Goal: Task Accomplishment & Management: Complete application form

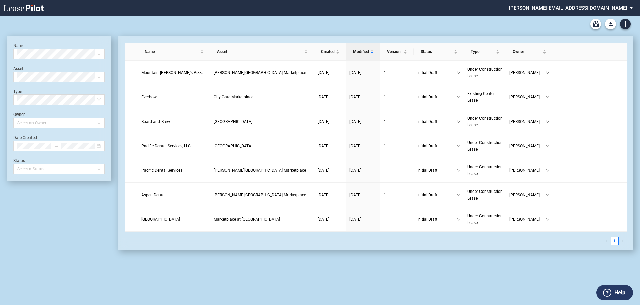
click at [593, 7] on md-select "stucker@barclaygroup.com Admin Area Settings Sign Out" at bounding box center [573, 7] width 130 height 15
click at [593, 16] on body ".bocls-1{fill:#26354a;fill-rule:evenodd} Loading... × stucker@barclaygroup.com …" at bounding box center [320, 168] width 640 height 305
click at [581, 19] on div "Admin Area" at bounding box center [577, 18] width 24 height 7
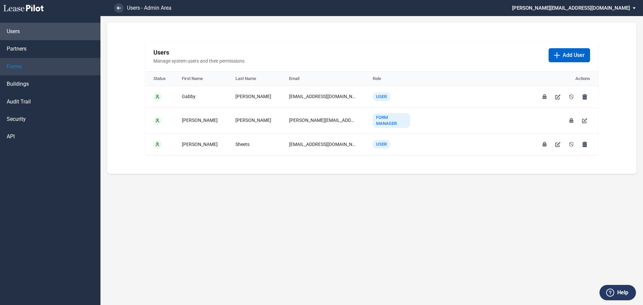
click at [13, 67] on span "Forms" at bounding box center [14, 66] width 15 height 7
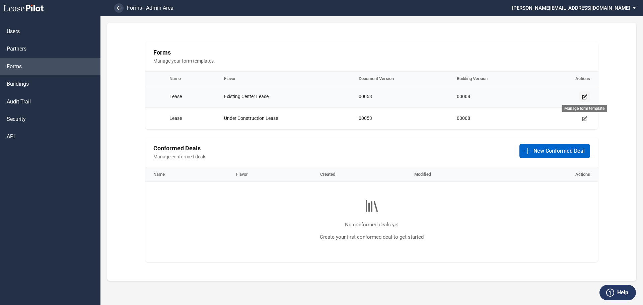
click at [584, 94] on icon "Manage form template" at bounding box center [584, 96] width 5 height 5
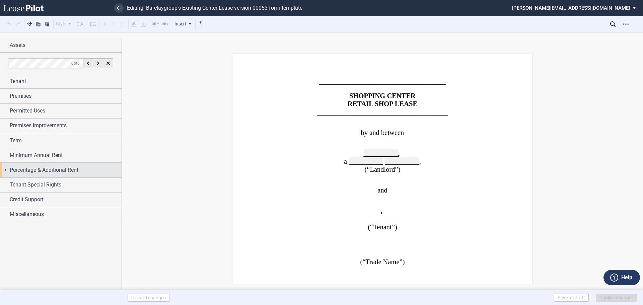
click at [66, 169] on span "Percentage & Additional Rent" at bounding box center [44, 170] width 69 height 8
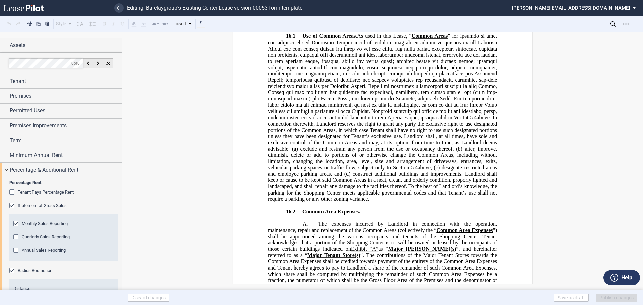
scroll to position [9347, 0]
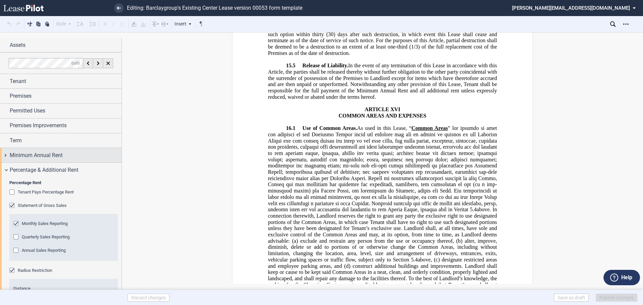
click at [32, 156] on span "Minimum Annual Rent" at bounding box center [36, 155] width 53 height 8
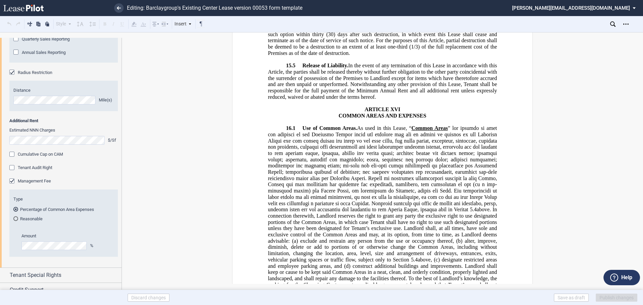
scroll to position [261, 0]
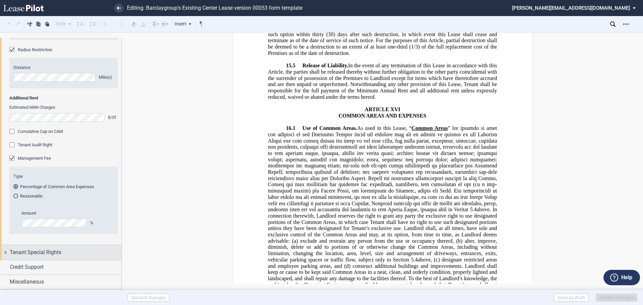
click at [40, 250] on span "Tenant Special Rights" at bounding box center [36, 253] width 52 height 8
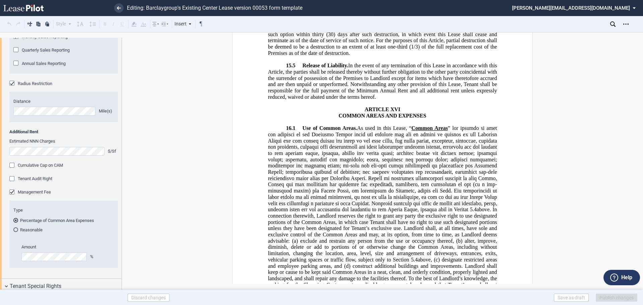
scroll to position [0, 0]
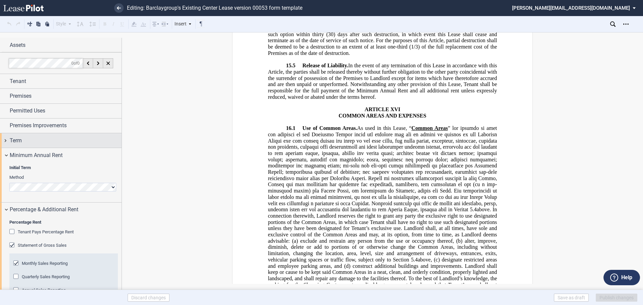
click at [5, 140] on div "Term" at bounding box center [61, 140] width 122 height 14
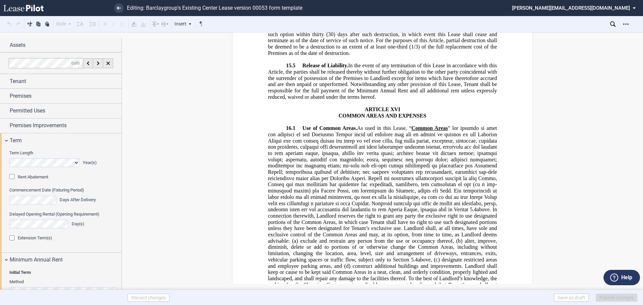
click at [14, 239] on div "Extension Term(s)" at bounding box center [12, 239] width 7 height 7
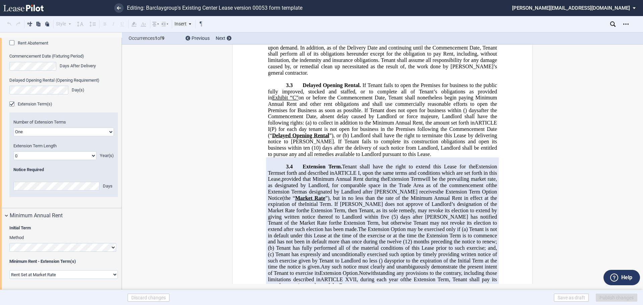
scroll to position [2127, 0]
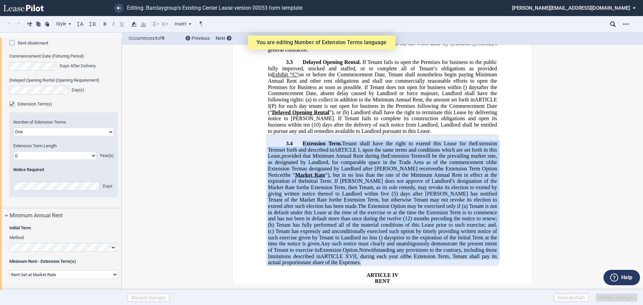
drag, startPoint x: 299, startPoint y: 124, endPoint x: 412, endPoint y: 243, distance: 163.8
click at [412, 243] on p "3.4 Extension Terms Extension Term . Tenant shall have the right to extend this…" at bounding box center [382, 202] width 229 height 125
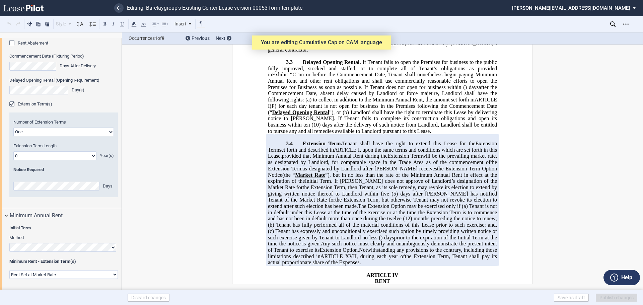
drag, startPoint x: 358, startPoint y: 186, endPoint x: 186, endPoint y: 131, distance: 180.4
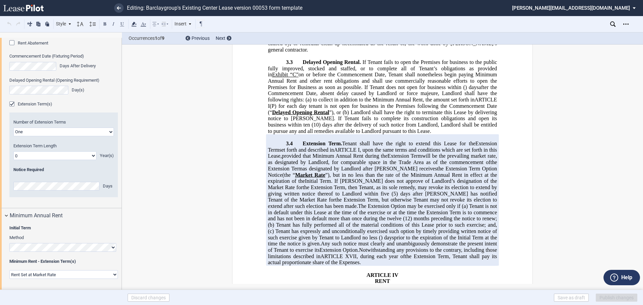
drag, startPoint x: 331, startPoint y: 185, endPoint x: 281, endPoint y: 126, distance: 76.8
click at [281, 140] on p "3.4 Extension Terms Extension Term . Tenant shall have the right to extend this…" at bounding box center [382, 202] width 229 height 125
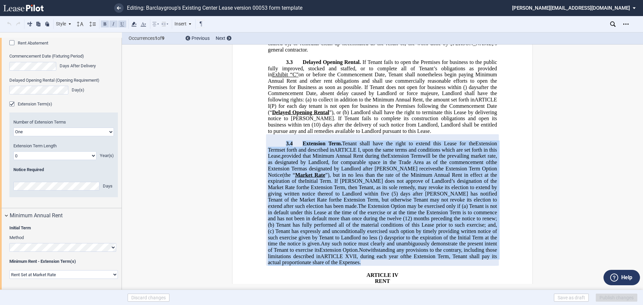
drag, startPoint x: 283, startPoint y: 125, endPoint x: 399, endPoint y: 241, distance: 163.9
click at [399, 241] on p "3.4 Extension Terms Extension Term . Tenant shall have the right to extend this…" at bounding box center [382, 202] width 229 height 125
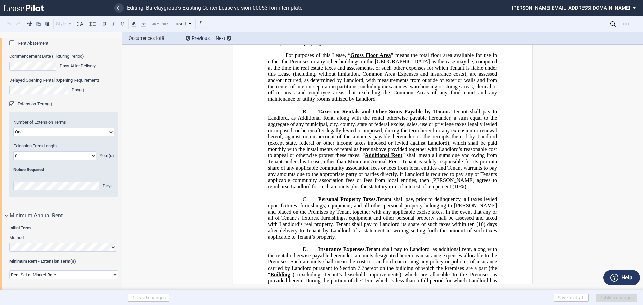
scroll to position [3065, 0]
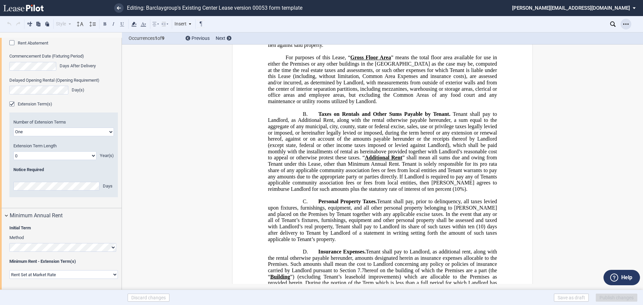
click at [626, 24] on use "Open Lease options menu" at bounding box center [625, 23] width 5 height 1
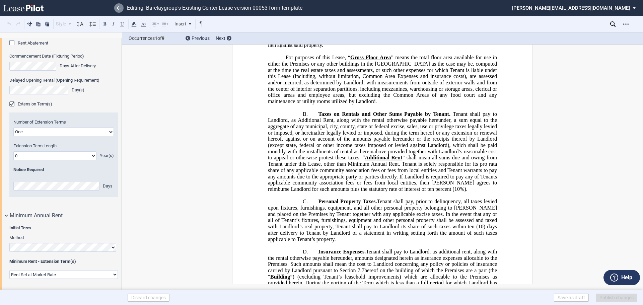
click at [115, 8] on link at bounding box center [118, 7] width 9 height 9
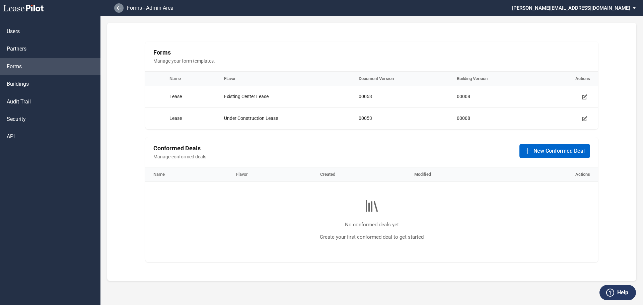
click at [116, 7] on link at bounding box center [118, 7] width 9 height 9
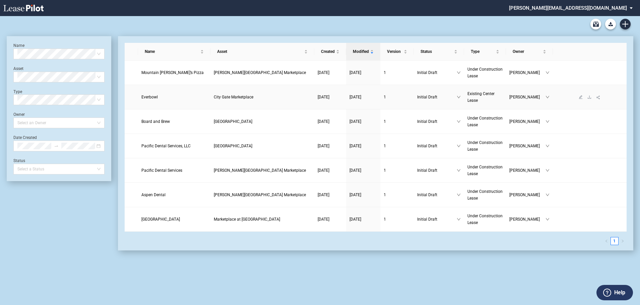
click at [151, 97] on span "Everbowl" at bounding box center [149, 97] width 16 height 5
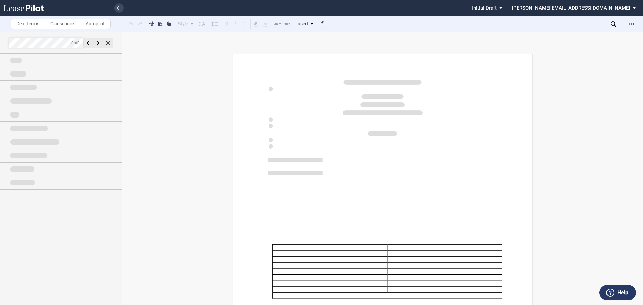
click at [633, 26] on div at bounding box center [321, 152] width 643 height 305
click at [632, 23] on div at bounding box center [321, 152] width 643 height 305
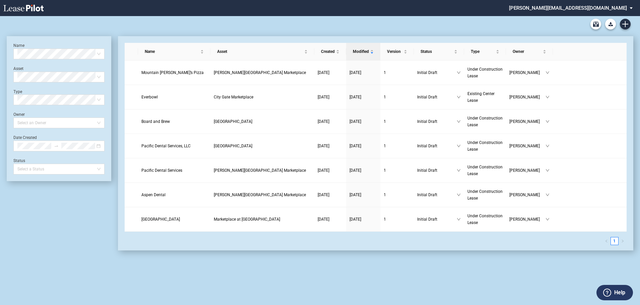
click at [611, 6] on md-select "stucker@barclaygroup.com Admin Area Settings Sign Out" at bounding box center [573, 7] width 130 height 15
click at [597, 101] on md-backdrop at bounding box center [320, 152] width 640 height 305
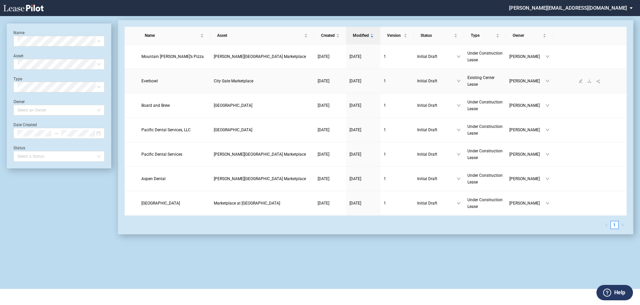
click at [147, 80] on span "Everbowl" at bounding box center [149, 81] width 16 height 5
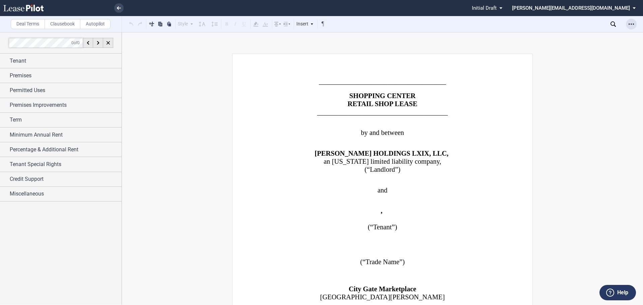
click at [632, 23] on icon "Open Lease options menu" at bounding box center [631, 23] width 5 height 5
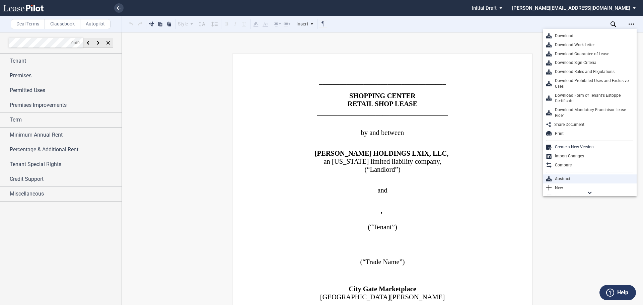
click at [561, 177] on div "Abstract" at bounding box center [593, 179] width 82 height 6
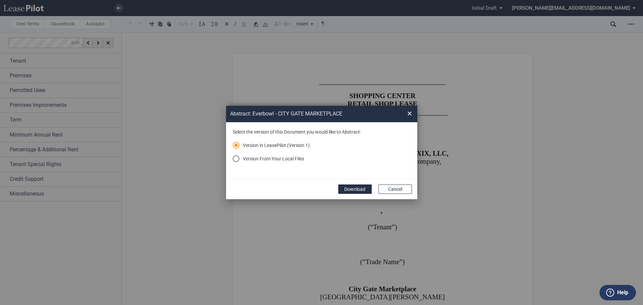
click at [235, 156] on div "Version From Your Local Files" at bounding box center [236, 158] width 7 height 7
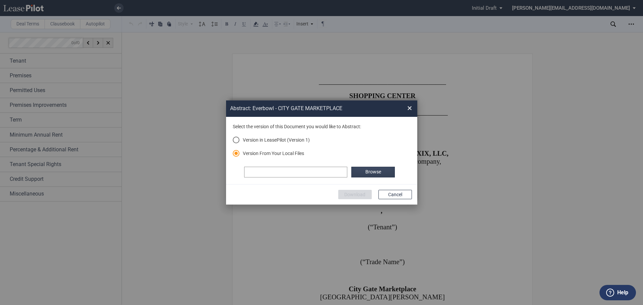
click at [370, 169] on label "Browse" at bounding box center [373, 172] width 44 height 11
click at [357, 194] on button "Download" at bounding box center [355, 194] width 34 height 9
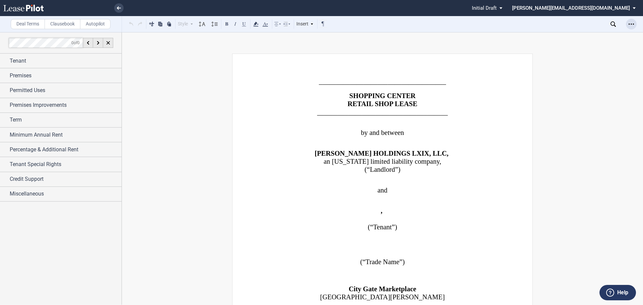
click at [632, 26] on icon "Open Lease options menu" at bounding box center [631, 23] width 5 height 5
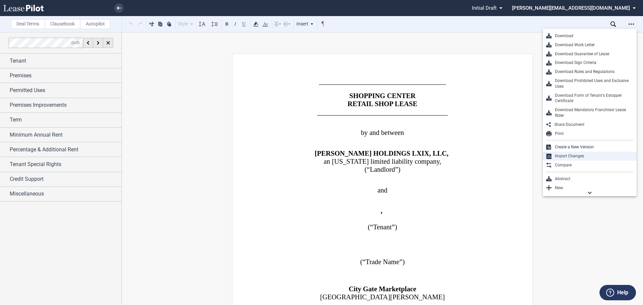
click at [569, 153] on div "Import Changes" at bounding box center [593, 156] width 82 height 6
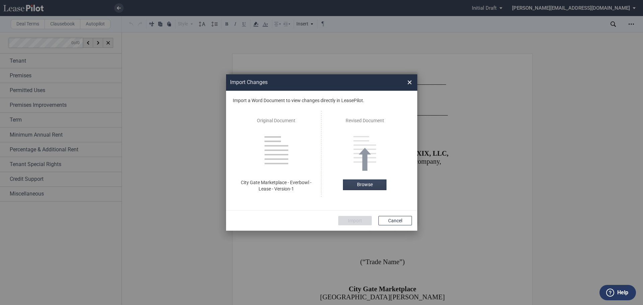
click at [363, 185] on label "Browse" at bounding box center [365, 185] width 44 height 11
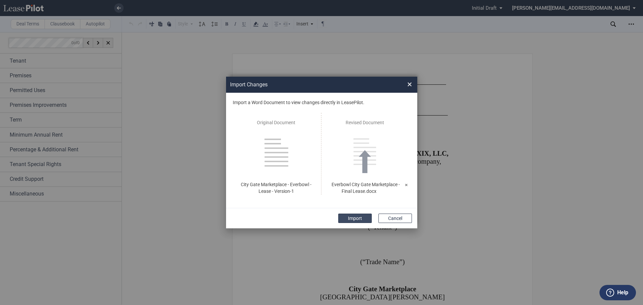
click at [354, 218] on button "Import" at bounding box center [355, 218] width 34 height 9
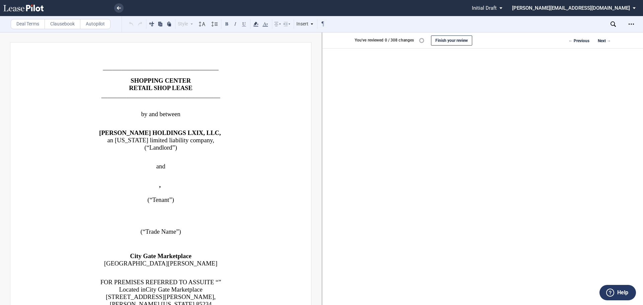
scroll to position [402, 0]
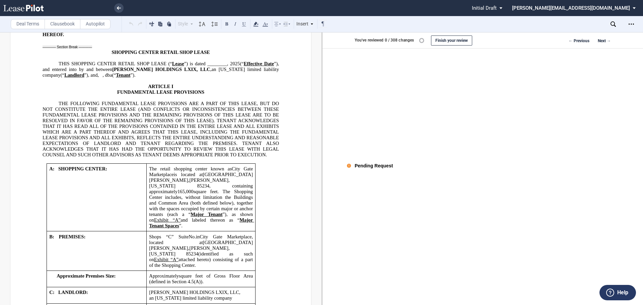
click at [347, 164] on use at bounding box center [349, 166] width 4 height 4
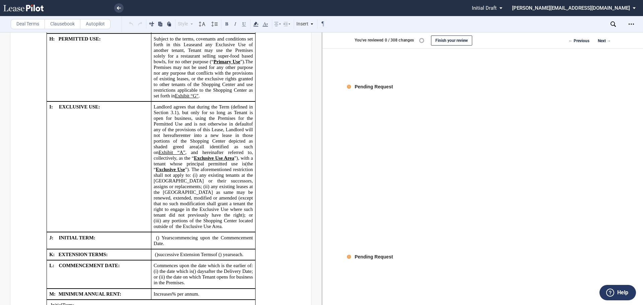
scroll to position [871, 0]
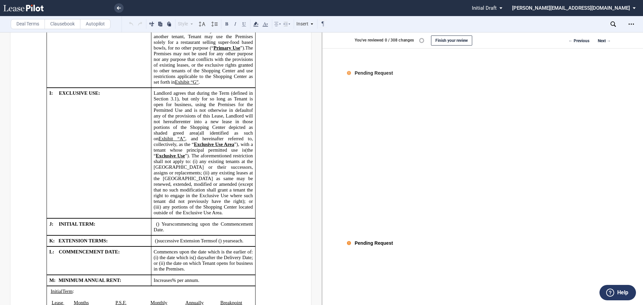
click at [357, 242] on div "Pending Request" at bounding box center [374, 243] width 38 height 7
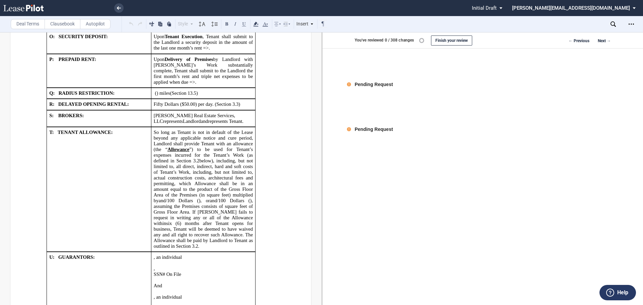
scroll to position [1340, 0]
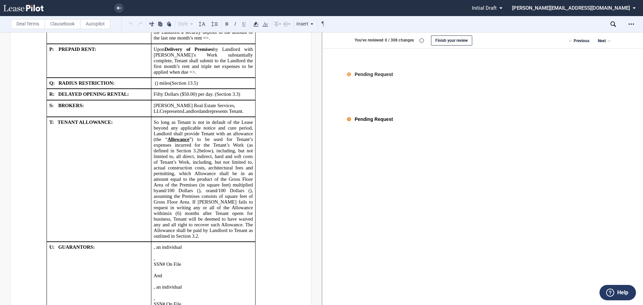
click at [348, 119] on use at bounding box center [349, 119] width 4 height 4
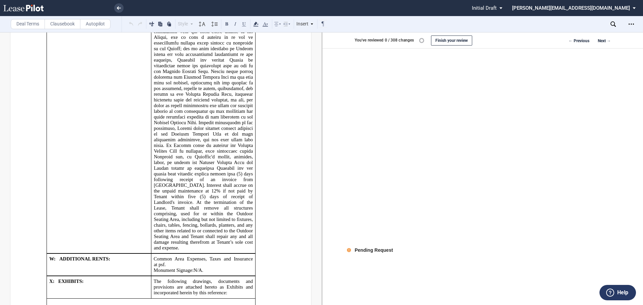
scroll to position [2144, 0]
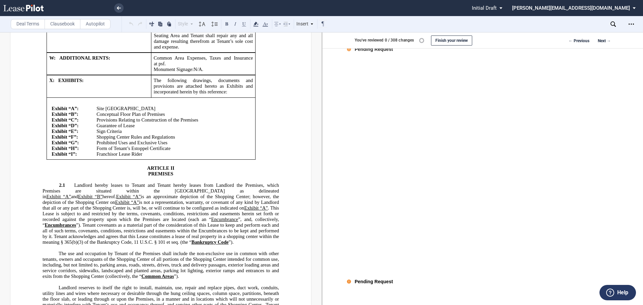
click at [380, 280] on div "Pending Request" at bounding box center [374, 282] width 38 height 7
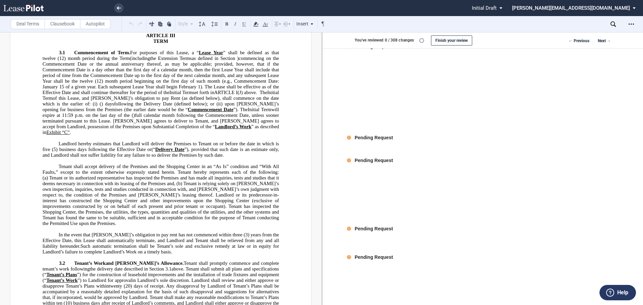
scroll to position [2513, 0]
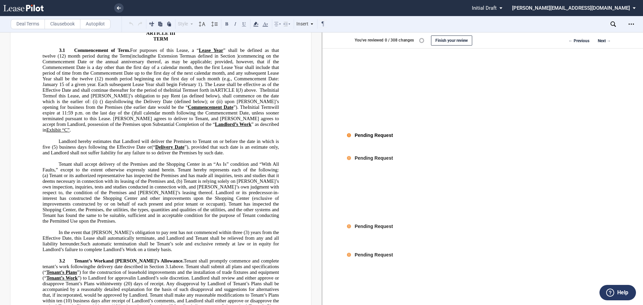
click at [359, 134] on div "Pending Request" at bounding box center [374, 135] width 38 height 7
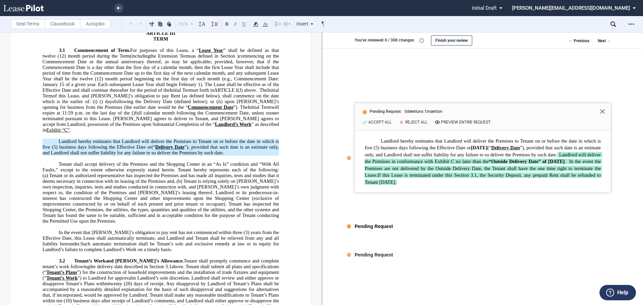
click at [372, 226] on div "Pending Request" at bounding box center [374, 226] width 38 height 7
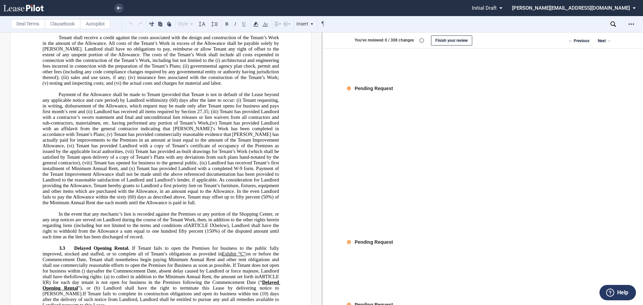
scroll to position [2915, 0]
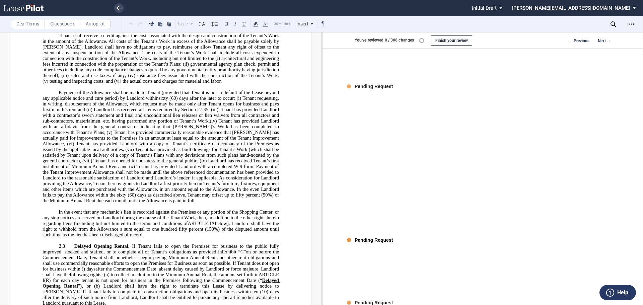
click at [370, 242] on div "Pending Request" at bounding box center [374, 240] width 38 height 7
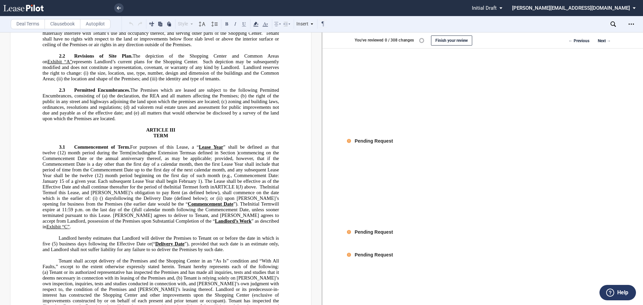
scroll to position [2278, 0]
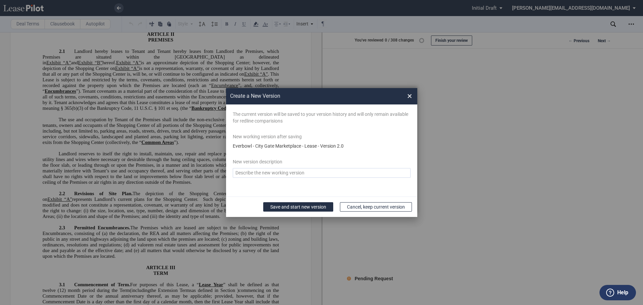
click at [353, 174] on textarea "Version Desc" at bounding box center [322, 173] width 178 height 10
type textarea "Final Lease"
click at [280, 208] on button "Save and start new version" at bounding box center [298, 206] width 70 height 9
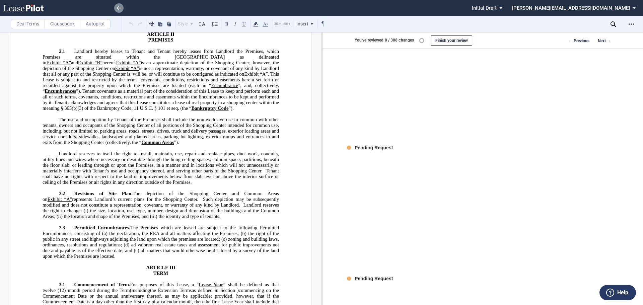
click at [119, 7] on icon at bounding box center [119, 7] width 4 height 3
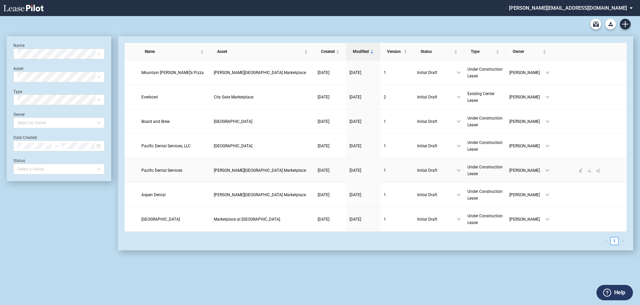
click at [172, 171] on span "Pacific Dental Services" at bounding box center [161, 170] width 41 height 5
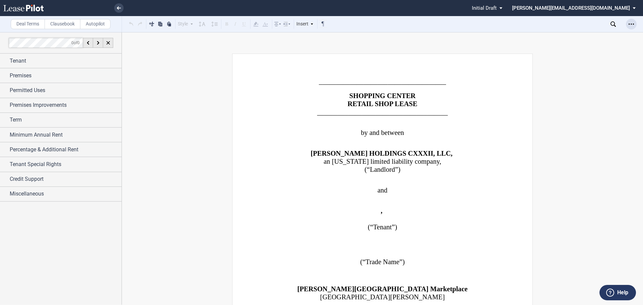
click at [631, 25] on icon "Open Lease options menu" at bounding box center [631, 23] width 5 height 5
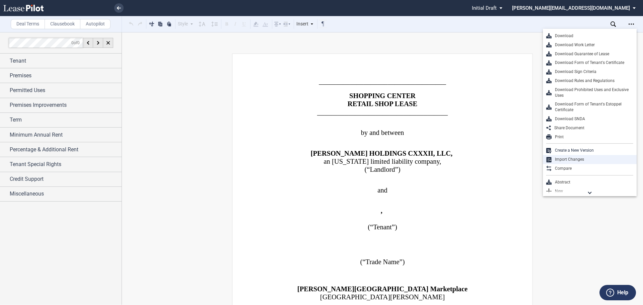
click at [562, 159] on div "Import Changes" at bounding box center [593, 160] width 82 height 6
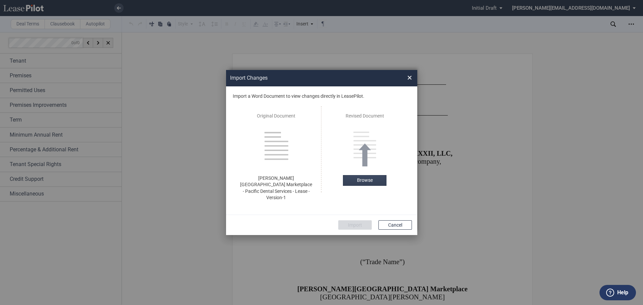
click at [356, 185] on label "Browse" at bounding box center [365, 180] width 44 height 11
click at [390, 214] on form "Import a Word Document to view changes directly in LeasePilot. Original Documen…" at bounding box center [321, 157] width 191 height 143
click at [392, 221] on button "Cancel" at bounding box center [396, 224] width 34 height 9
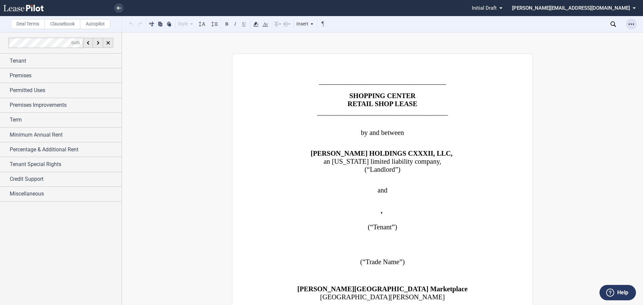
click at [631, 25] on icon "Open Lease options menu" at bounding box center [631, 23] width 5 height 5
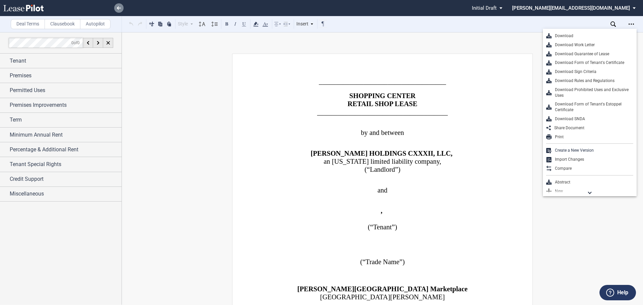
click at [117, 5] on link at bounding box center [118, 7] width 9 height 9
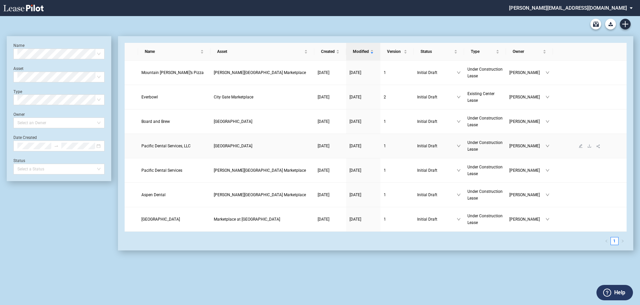
click at [241, 147] on span "[GEOGRAPHIC_DATA]" at bounding box center [233, 146] width 39 height 5
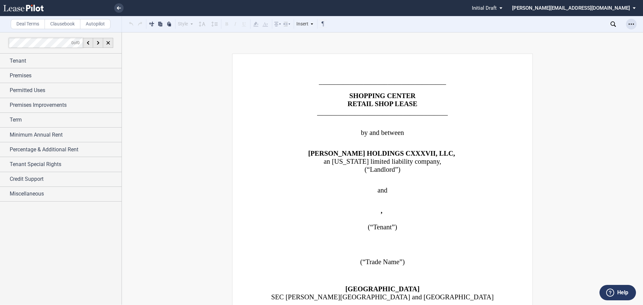
click at [629, 24] on use "Open Lease options menu" at bounding box center [631, 23] width 5 height 1
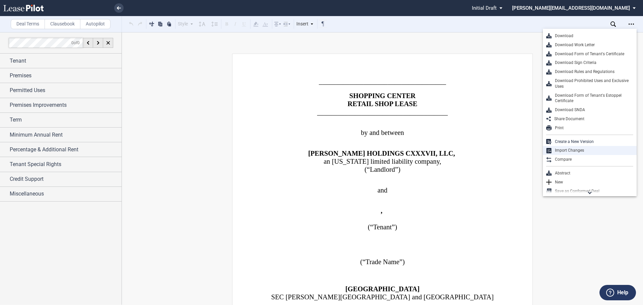
click at [589, 152] on div "Import Changes" at bounding box center [593, 151] width 82 height 6
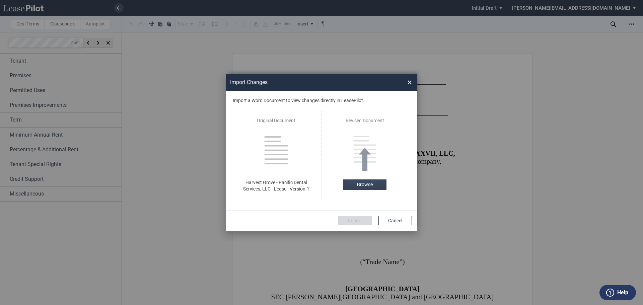
click at [368, 183] on label "Browse" at bounding box center [365, 185] width 44 height 11
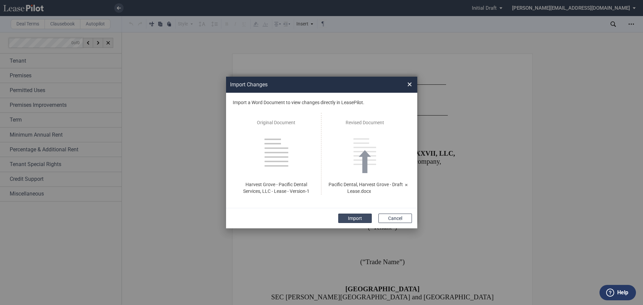
click at [350, 218] on button "Import" at bounding box center [355, 218] width 34 height 9
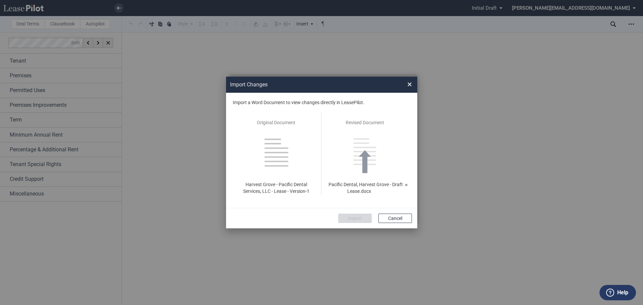
click at [411, 84] on span "×" at bounding box center [409, 84] width 5 height 11
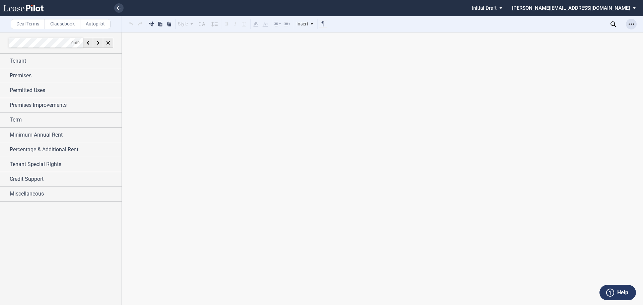
click at [633, 26] on icon "Open Lease options menu" at bounding box center [631, 23] width 5 height 5
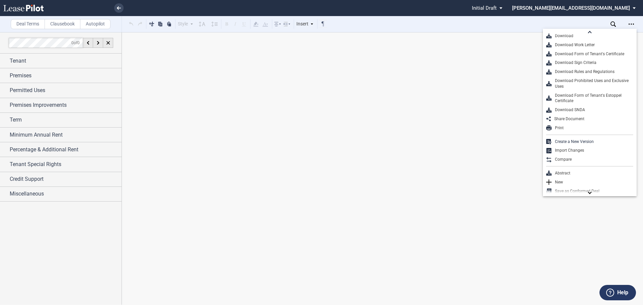
scroll to position [11, 0]
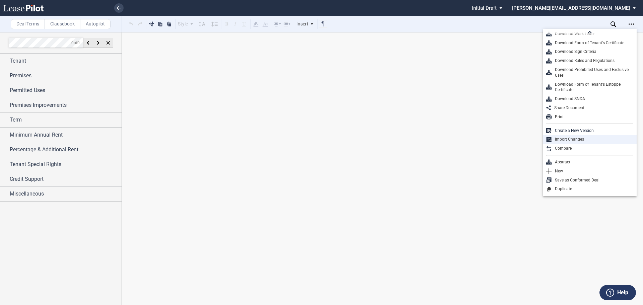
click at [559, 139] on div "Import Changes" at bounding box center [593, 140] width 82 height 6
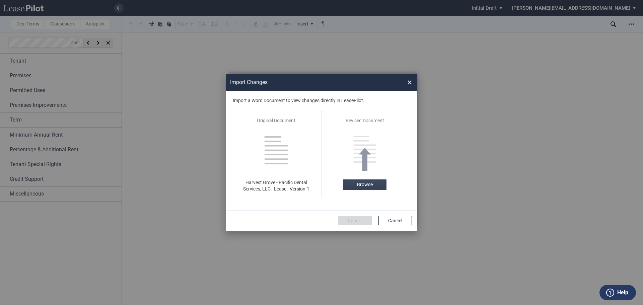
click at [366, 186] on label "Browse" at bounding box center [365, 185] width 44 height 11
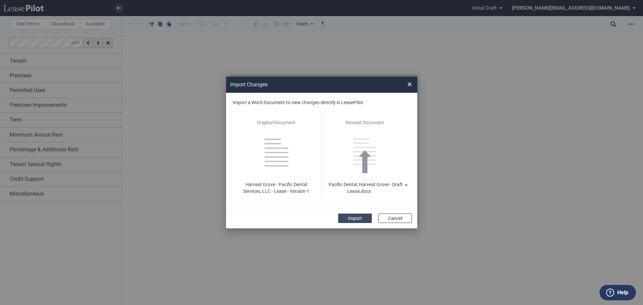
click at [354, 216] on button "Import" at bounding box center [355, 218] width 34 height 9
click at [623, 291] on label "Help" at bounding box center [622, 292] width 11 height 9
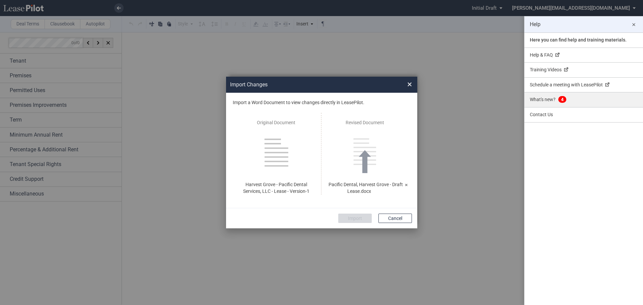
click at [562, 99] on span "4" at bounding box center [562, 99] width 8 height 7
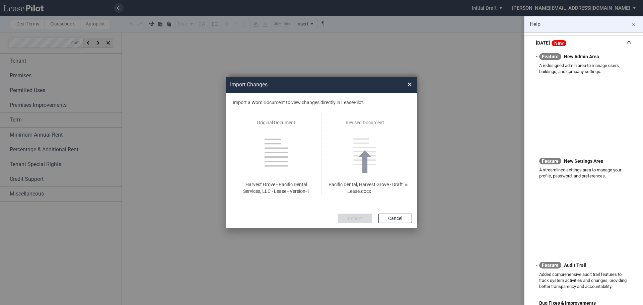
scroll to position [0, 0]
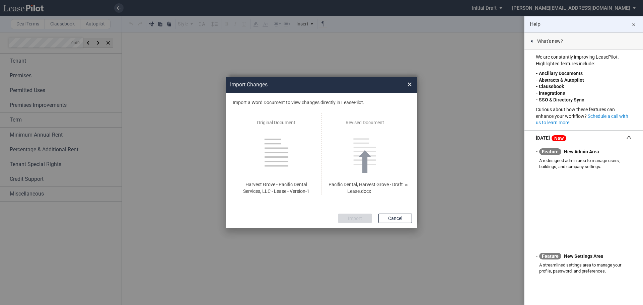
click at [531, 40] on div at bounding box center [532, 41] width 2 height 3
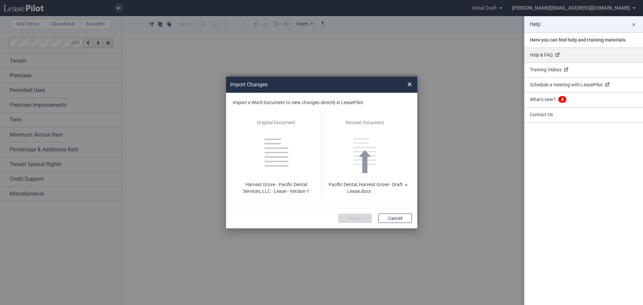
click at [546, 54] on link "Help & FAQ" at bounding box center [584, 55] width 119 height 15
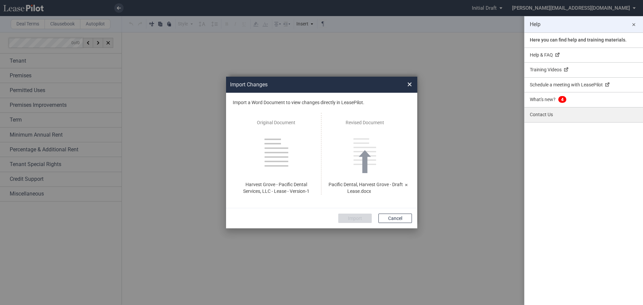
click at [538, 112] on link "Contact Us" at bounding box center [584, 115] width 119 height 15
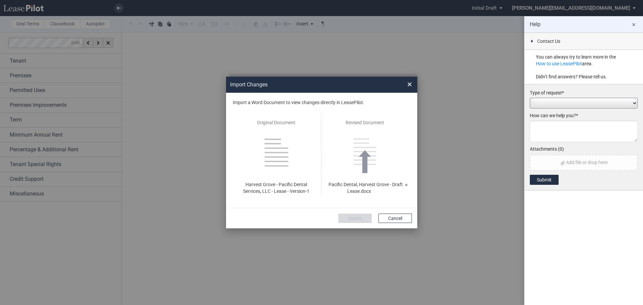
click at [577, 100] on select "Add / Change Asset Feature Request Formatting Issue Language Revisions Add New …" at bounding box center [584, 103] width 108 height 11
select select "performance_issue"
click at [530, 98] on select "Add / Change Asset Feature Request Formatting Issue Language Revisions Add New …" at bounding box center [584, 103] width 108 height 11
click at [550, 127] on textarea at bounding box center [584, 131] width 108 height 21
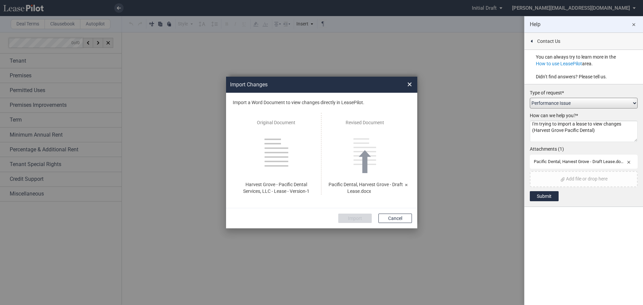
click at [603, 135] on textarea "I'm trying to import a lease to view changes (Harvest Grove Pacific Dental)" at bounding box center [584, 131] width 108 height 21
click at [606, 138] on textarea "I'm trying to import a lease to view changes (Harvest Grove Pacific Dental) and…" at bounding box center [584, 131] width 108 height 21
click at [542, 136] on textarea "I'm trying to import a lease to view changes (Harvest Grove Pacific Dental) and…" at bounding box center [584, 131] width 108 height 21
click at [572, 139] on textarea "I'm trying to import a lease to view changes (Harvest Grove Pacific Dental) and…" at bounding box center [584, 131] width 108 height 21
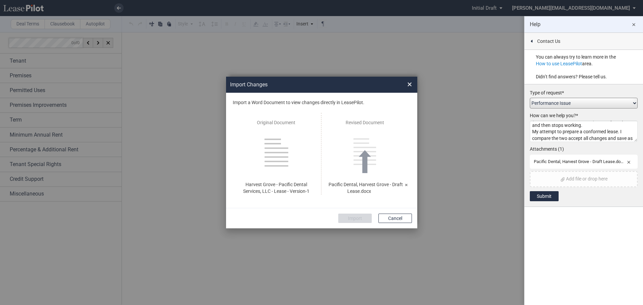
scroll to position [18, 0]
click at [540, 126] on textarea "I'm trying to import a lease to view changes (Harvest Grove Pacific Dental) and…" at bounding box center [584, 131] width 108 height 21
click at [556, 129] on textarea "I'm trying to import a lease to view changes (Harvest Grove Pacific Dental) and…" at bounding box center [584, 131] width 108 height 21
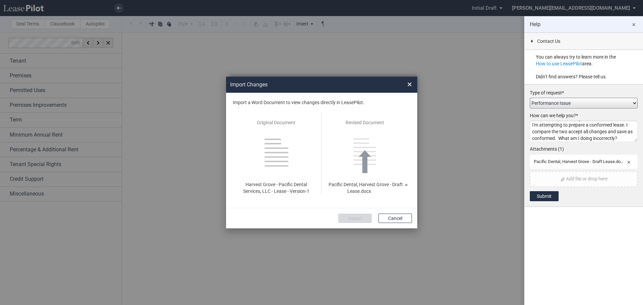
click at [629, 139] on textarea "I'm trying to import a lease to view changes (Harvest Grove Pacific Dental) and…" at bounding box center [584, 131] width 108 height 21
click at [569, 132] on textarea "I'm trying to import a lease to view changes (Harvest Grove Pacific Dental) and…" at bounding box center [584, 131] width 108 height 21
click at [606, 131] on textarea "I'm trying to import a lease to view changes (Harvest Grove Pacific Dental) and…" at bounding box center [584, 131] width 108 height 21
type textarea "I'm trying to import a lease to view changes (Harvest Grove Pacific Dental) and…"
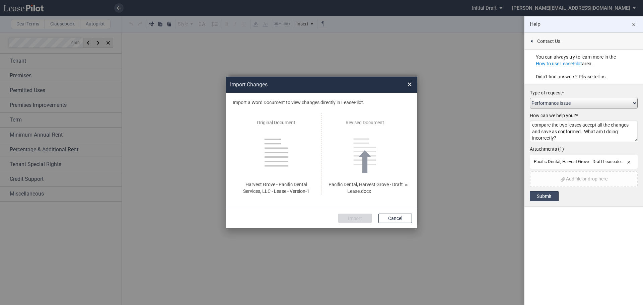
click at [546, 199] on button "Submit" at bounding box center [544, 196] width 29 height 10
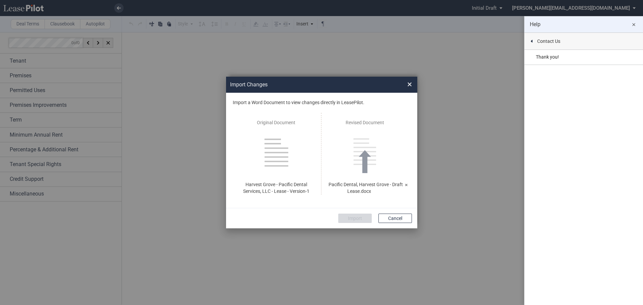
click at [546, 40] on label "Contact Us" at bounding box center [548, 41] width 23 height 7
click at [564, 38] on p "Here you can find help and training materials." at bounding box center [584, 40] width 119 height 15
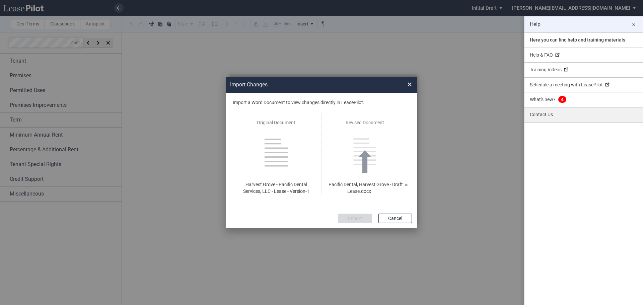
click at [540, 118] on link "Contact Us" at bounding box center [584, 115] width 119 height 15
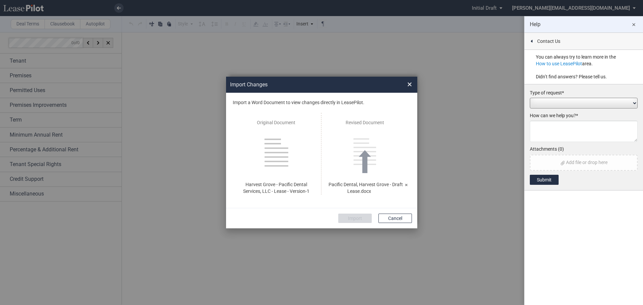
scroll to position [0, 0]
click at [545, 101] on select "Add / Change Asset Feature Request Formatting Issue Language Revisions Add New …" at bounding box center [584, 103] width 108 height 11
select select "feature_request"
click at [530, 98] on select "Add / Change Asset Feature Request Formatting Issue Language Revisions Add New …" at bounding box center [584, 103] width 108 height 11
click at [544, 128] on textarea at bounding box center [584, 131] width 108 height 21
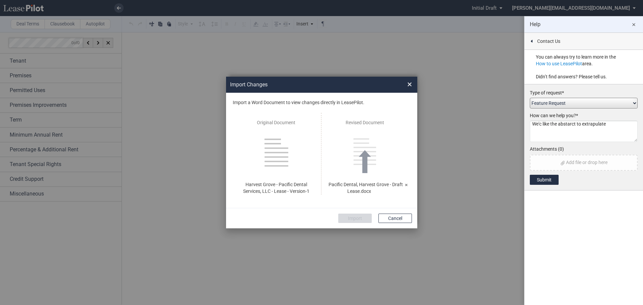
click at [541, 123] on textarea "We'c like the abstarct to extrapulate" at bounding box center [584, 131] width 108 height 21
click at [561, 129] on textarea "We'd like the abstarct to extrapulate" at bounding box center [584, 131] width 108 height 21
click at [540, 140] on textarea "We'd like the abstract to extrapolate the following information, related to com…" at bounding box center [584, 131] width 108 height 21
click at [601, 139] on textarea "We'd like the abstract to extrapolate the following information, related to com…" at bounding box center [584, 131] width 108 height 21
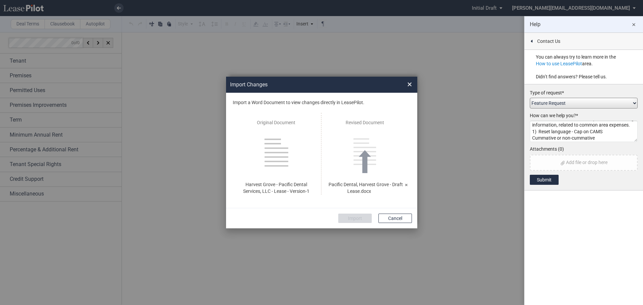
drag, startPoint x: 545, startPoint y: 137, endPoint x: 623, endPoint y: 132, distance: 78.2
click at [623, 132] on textarea "We'd like the abstract to extrapolate the following information, related to com…" at bounding box center [584, 131] width 108 height 21
click at [532, 139] on textarea "We'd like the abstract to extrapolate the following information, related to com…" at bounding box center [584, 131] width 108 height 21
click at [610, 138] on textarea "We'd like the abstract to extrapolate the following information, related to com…" at bounding box center [584, 131] width 108 height 21
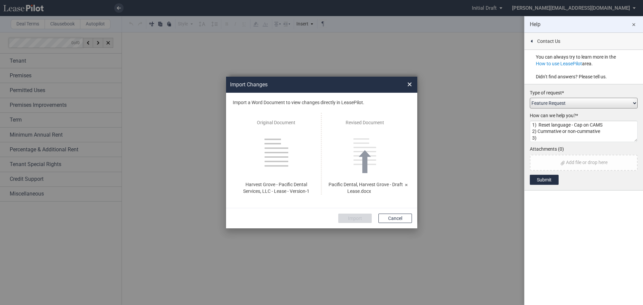
click at [575, 125] on textarea "We'd like the abstract to extrapolate the following information, related to com…" at bounding box center [584, 131] width 108 height 21
click at [609, 133] on textarea "We'd like the abstract to extrapolate the following information, related to com…" at bounding box center [584, 131] width 108 height 21
click at [543, 138] on textarea "We'd like the abstract to extrapolate the following information, related to com…" at bounding box center [584, 131] width 108 height 21
click at [551, 131] on textarea "We'd like the abstract to extrapolate the following information, related to com…" at bounding box center [584, 131] width 108 height 21
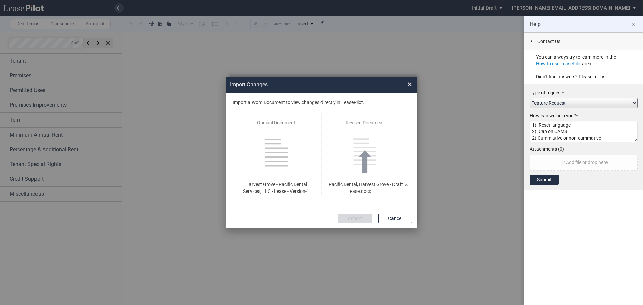
click at [617, 128] on textarea "We'd like the abstract to extrapolate the following information, related to com…" at bounding box center [584, 131] width 108 height 21
click at [593, 131] on textarea "We'd like the abstract to extrapolate the following information, related to com…" at bounding box center [584, 131] width 108 height 21
click at [534, 134] on textarea "We'd like the abstract to extrapolate the following information, related to com…" at bounding box center [584, 131] width 108 height 21
click at [567, 135] on textarea "We'd like the abstract to extrapolate the following information, related to com…" at bounding box center [584, 131] width 108 height 21
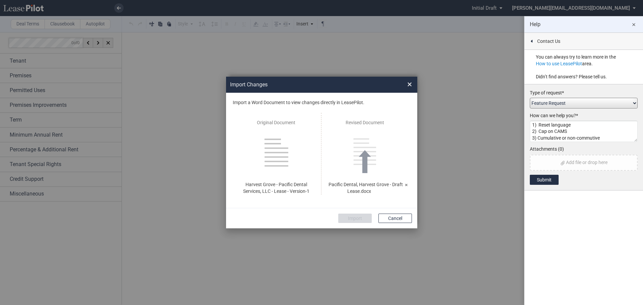
scroll to position [25, 0]
type textarea "We'd like the abstract to extrapolate the following information, related to com…"
click at [544, 181] on button "Submit" at bounding box center [544, 180] width 29 height 10
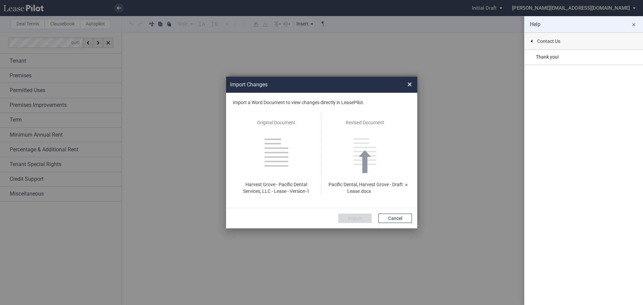
click at [411, 85] on span "×" at bounding box center [409, 84] width 5 height 11
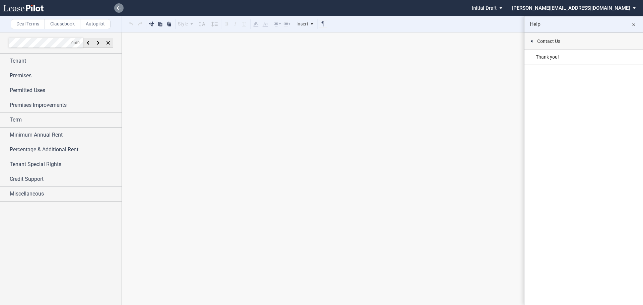
click at [117, 4] on link at bounding box center [118, 7] width 9 height 9
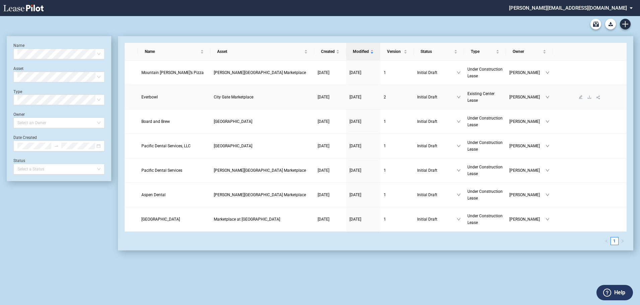
click at [383, 97] on td "2" at bounding box center [397, 97] width 34 height 24
click at [158, 95] on link "Everbowl" at bounding box center [174, 97] width 66 height 7
click at [624, 25] on icon "Create new document" at bounding box center [625, 24] width 6 height 6
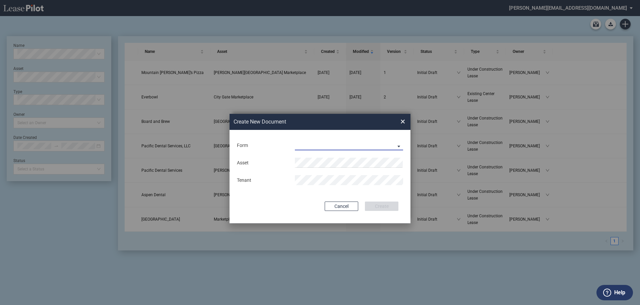
click at [395, 146] on md-select "Existing Center Lease Under Construction Lease" at bounding box center [349, 145] width 108 height 10
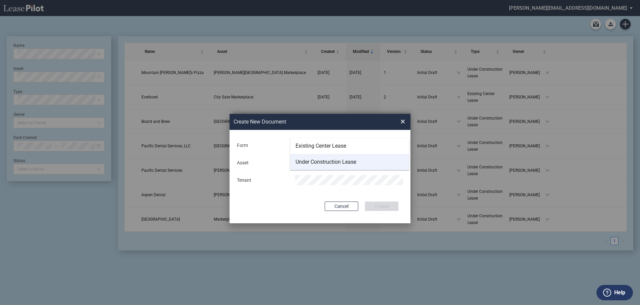
click at [313, 161] on div "Under Construction Lease" at bounding box center [325, 161] width 61 height 7
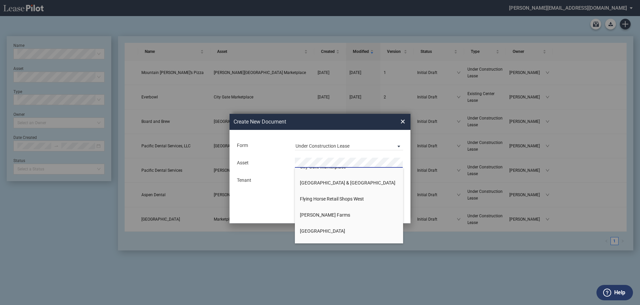
scroll to position [67, 0]
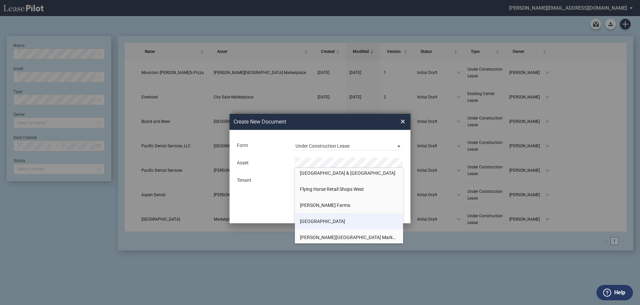
click at [313, 219] on span "[GEOGRAPHIC_DATA]" at bounding box center [322, 221] width 45 height 5
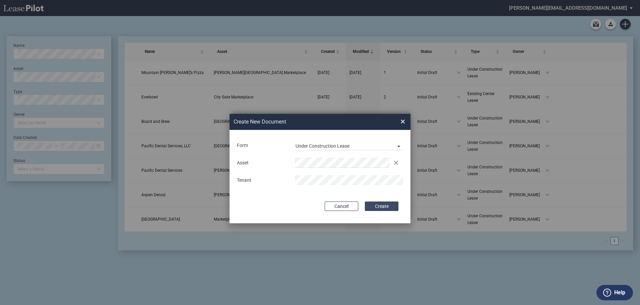
click at [375, 207] on button "Create" at bounding box center [382, 206] width 34 height 9
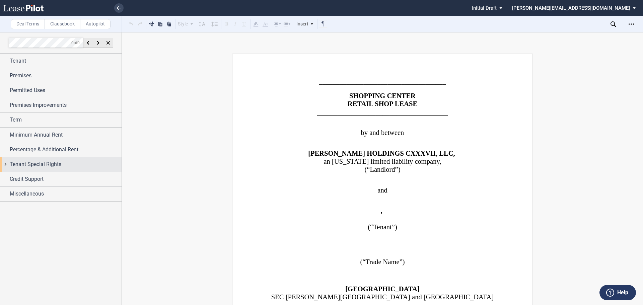
click at [4, 165] on div "Tenant Special Rights" at bounding box center [61, 164] width 122 height 14
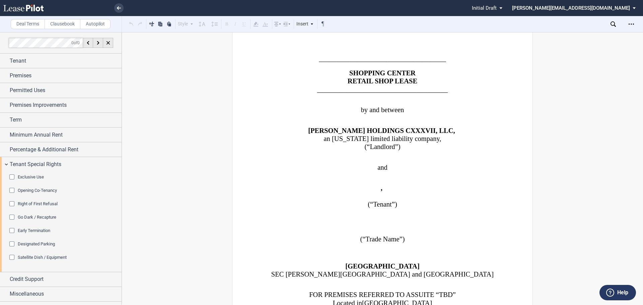
scroll to position [34, 0]
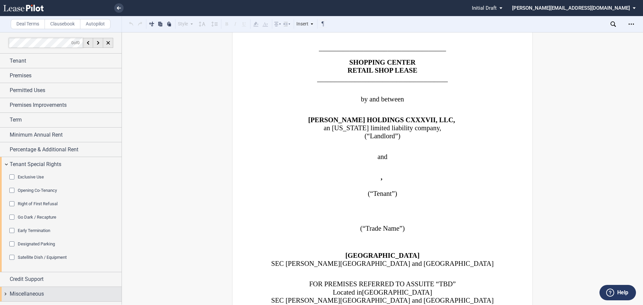
click at [6, 294] on div "Miscellaneous" at bounding box center [61, 294] width 122 height 14
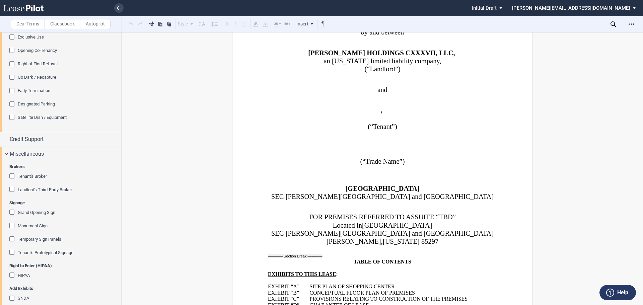
scroll to position [128, 0]
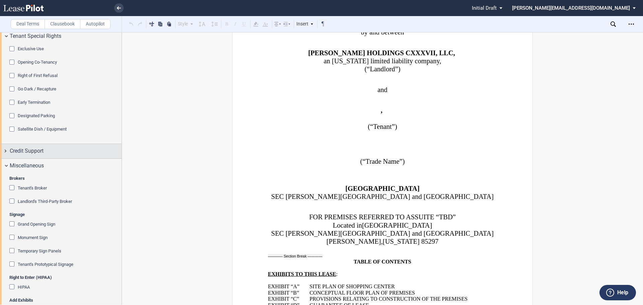
click at [6, 152] on div "Credit Support" at bounding box center [61, 151] width 122 height 14
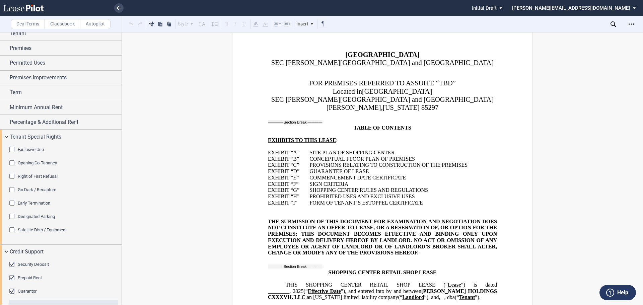
scroll to position [0, 0]
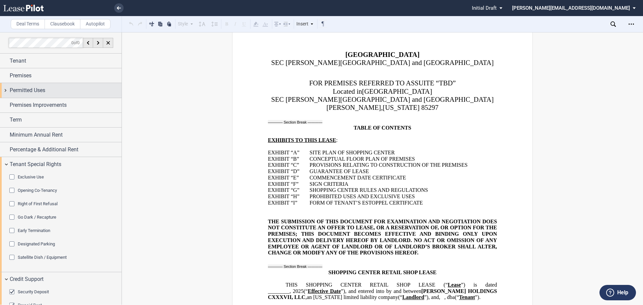
click at [4, 91] on div "Permitted Uses" at bounding box center [61, 90] width 122 height 14
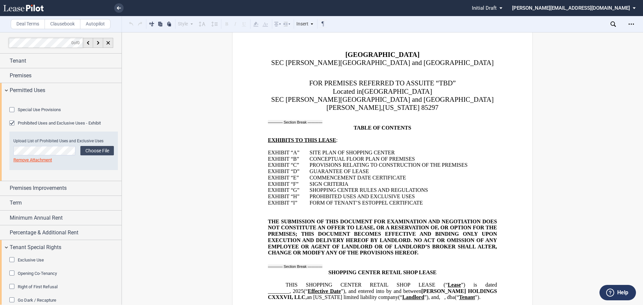
click at [11, 114] on div "Special Use Provisions" at bounding box center [12, 110] width 7 height 7
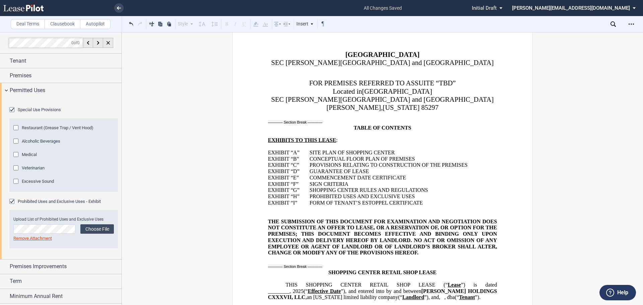
click at [17, 186] on div "Excessive Sound" at bounding box center [16, 182] width 7 height 7
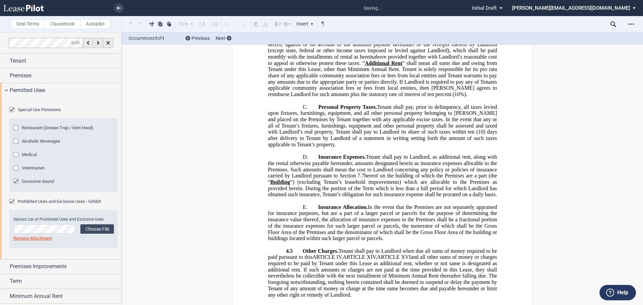
scroll to position [3971, 0]
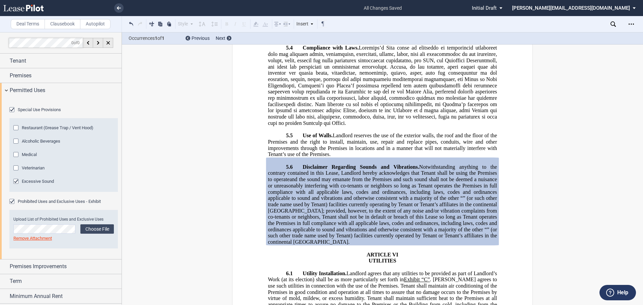
click at [17, 186] on div "Excessive Sound" at bounding box center [16, 182] width 7 height 7
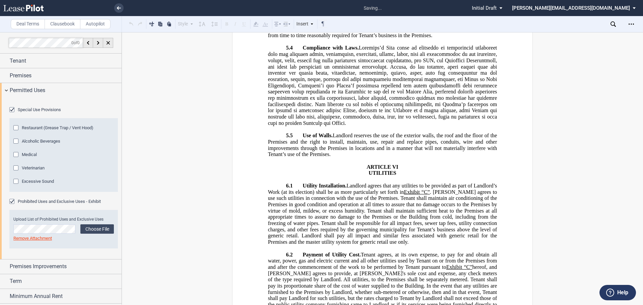
click at [15, 172] on div "Veterinarian" at bounding box center [16, 169] width 7 height 7
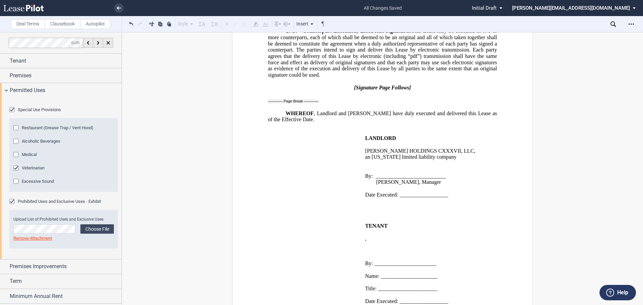
scroll to position [15797, 0]
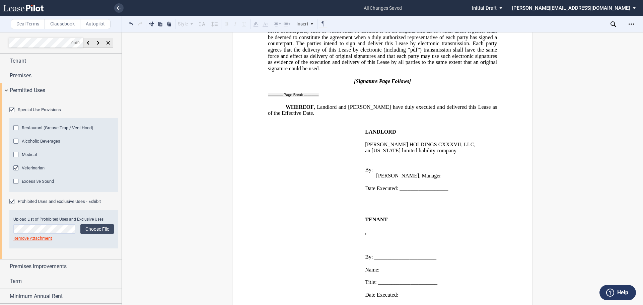
click at [16, 172] on div "Veterinarian" at bounding box center [16, 169] width 7 height 7
click at [16, 159] on div "Medical" at bounding box center [16, 155] width 7 height 7
click at [17, 159] on div "Medical" at bounding box center [16, 155] width 7 height 7
click at [15, 145] on div "Alcoholic Beverages" at bounding box center [16, 142] width 7 height 7
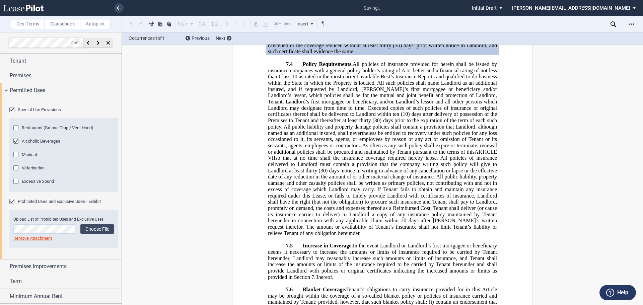
scroll to position [5003, 0]
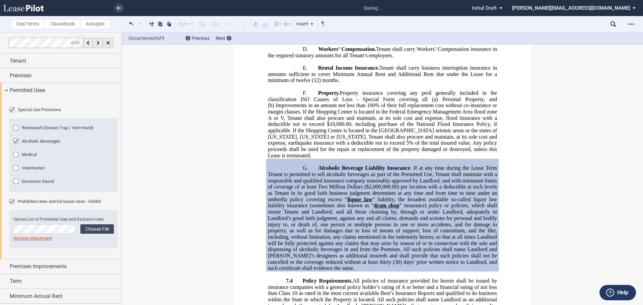
click at [17, 132] on div "Restaurant (Grease Trap / Vent Hood)" at bounding box center [16, 128] width 7 height 7
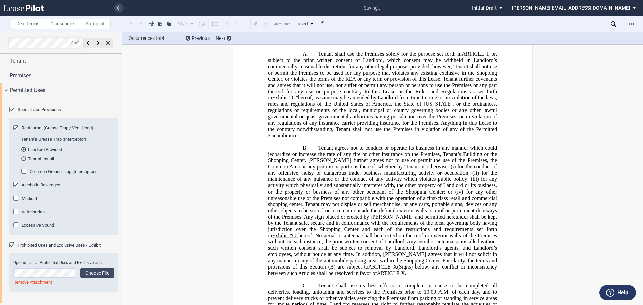
scroll to position [2032, 0]
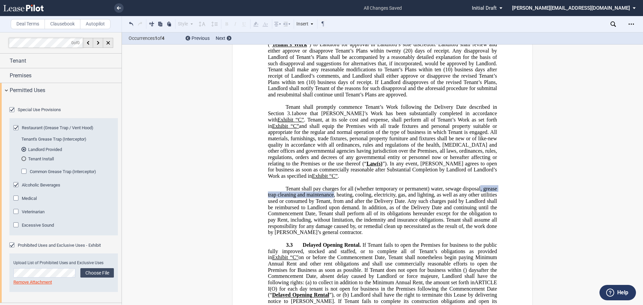
click at [24, 161] on div "Tenant Install" at bounding box center [23, 158] width 5 height 5
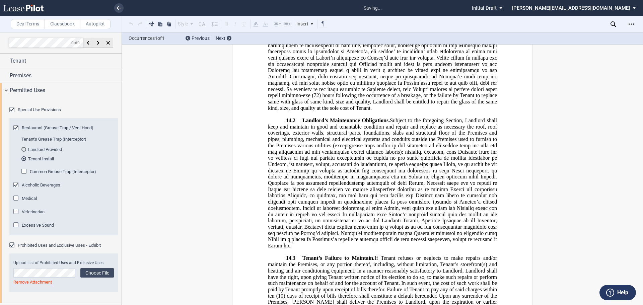
scroll to position [9138, 0]
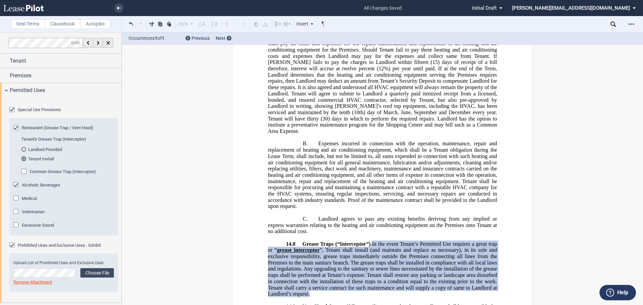
click at [23, 160] on div "Tenant Install" at bounding box center [24, 159] width 2 height 2
click at [24, 176] on div "Common Grease Trap (Interceptor)" at bounding box center [24, 172] width 7 height 7
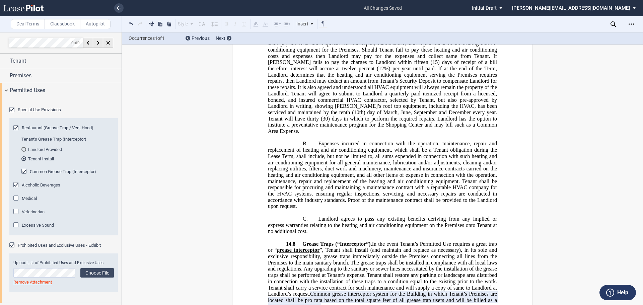
click at [16, 132] on div "Restaurant (Grease Trap / Vent Hood)" at bounding box center [16, 128] width 7 height 7
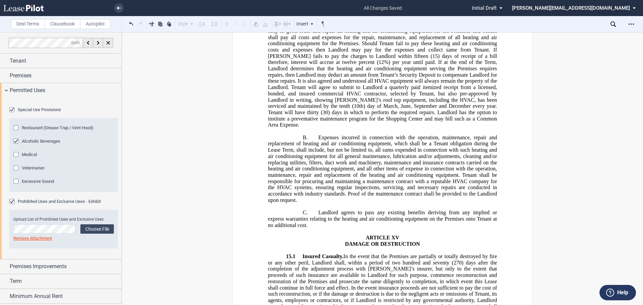
scroll to position [9131, 0]
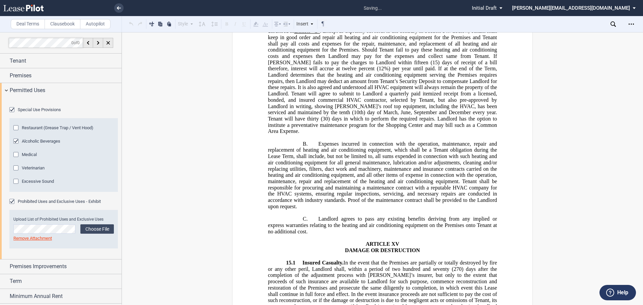
click at [16, 132] on div "Restaurant (Grease Trap / Vent Hood)" at bounding box center [16, 128] width 7 height 7
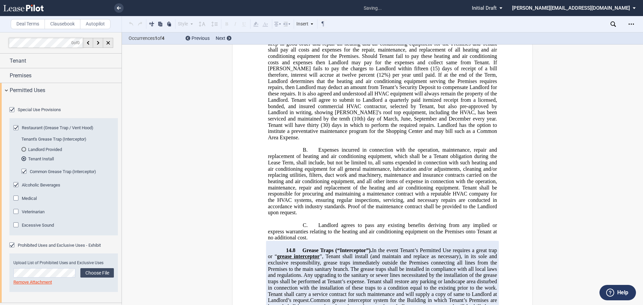
scroll to position [9138, 0]
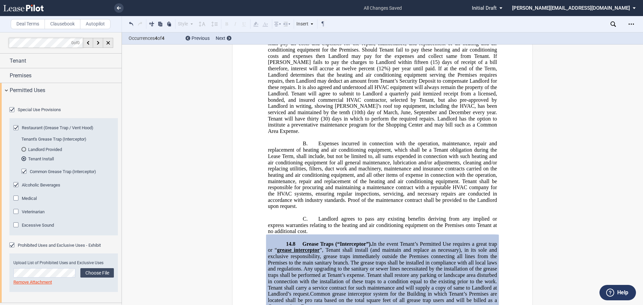
click at [23, 152] on div "Landlord Provided" at bounding box center [23, 149] width 5 height 5
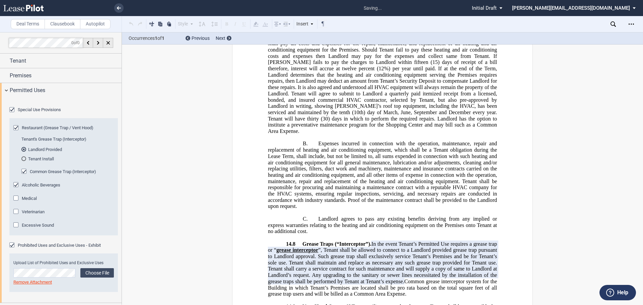
click at [23, 161] on div "Tenant Install" at bounding box center [23, 158] width 5 height 5
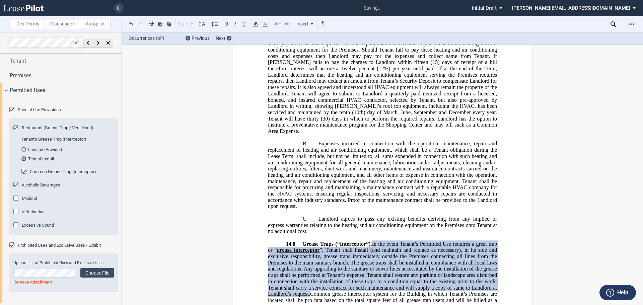
click at [24, 176] on div "Common Grease Trap (Interceptor)" at bounding box center [24, 172] width 7 height 7
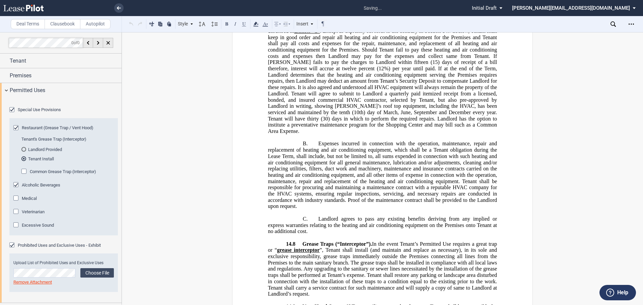
click at [15, 189] on div "Alcoholic Beverages" at bounding box center [16, 185] width 7 height 7
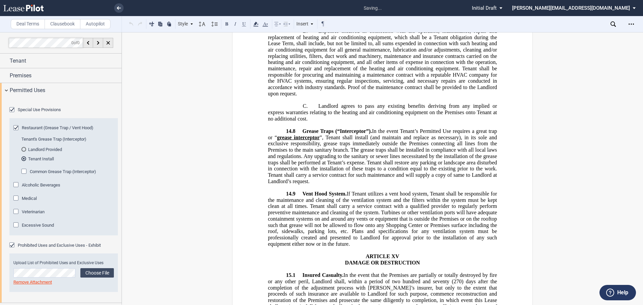
scroll to position [9025, 0]
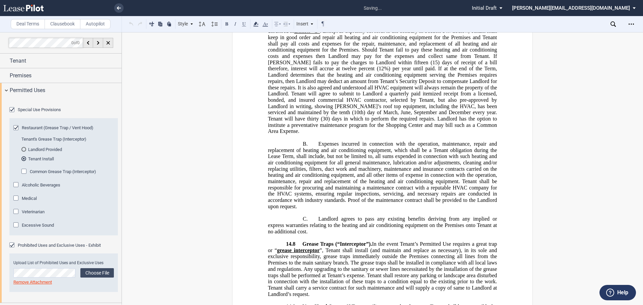
click at [15, 229] on div "Excessive Sound" at bounding box center [16, 225] width 7 height 7
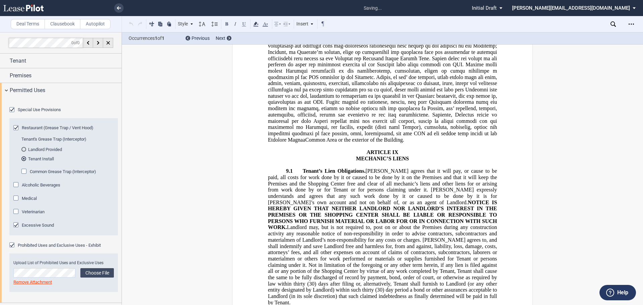
scroll to position [3971, 0]
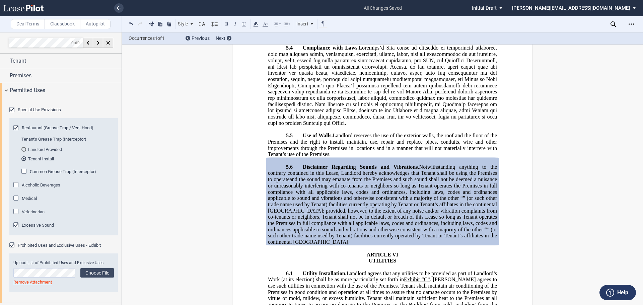
click at [24, 176] on div "Common Grease Trap (Interceptor)" at bounding box center [24, 172] width 7 height 7
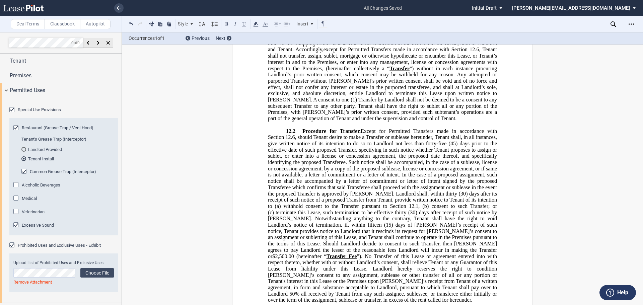
scroll to position [7370, 0]
